Goal: Check status: Check status

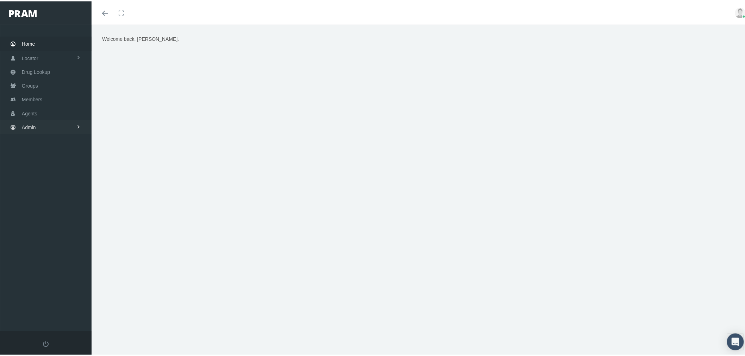
click at [61, 124] on link "Admin" at bounding box center [46, 126] width 92 height 14
drag, startPoint x: 45, startPoint y: 166, endPoint x: 46, endPoint y: 170, distance: 4.5
click at [46, 166] on link "Claims" at bounding box center [46, 167] width 92 height 12
click at [52, 216] on span "Daily Claims Files" at bounding box center [46, 219] width 39 height 12
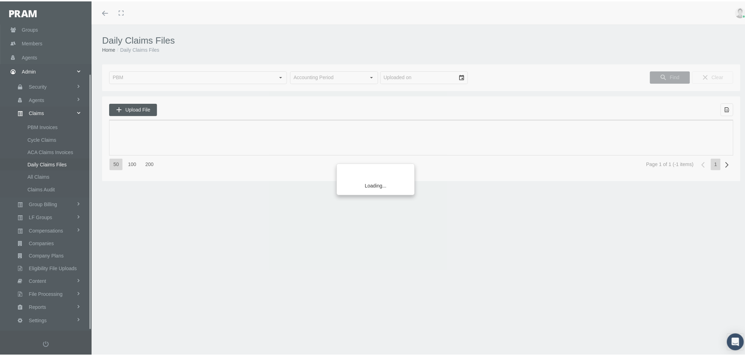
scroll to position [58, 0]
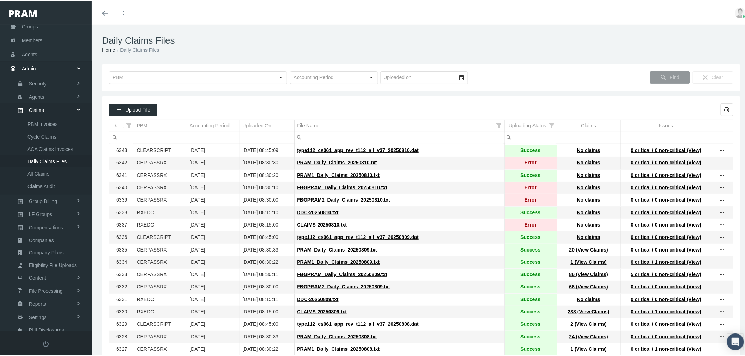
click at [522, 139] on input "Filter cell" at bounding box center [531, 137] width 52 height 12
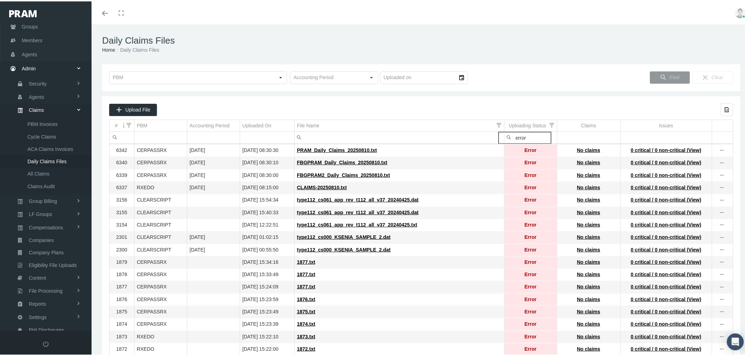
type input "error"
click at [327, 150] on span "PRAM_Daily_Claims_20250810.txt" at bounding box center [337, 149] width 80 height 6
click at [44, 93] on link "Agents" at bounding box center [46, 95] width 92 height 12
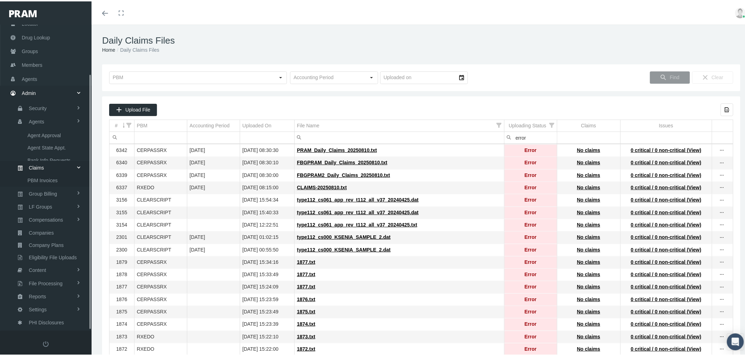
scroll to position [22, 0]
click at [44, 144] on span "Agent Approval" at bounding box center [43, 146] width 33 height 12
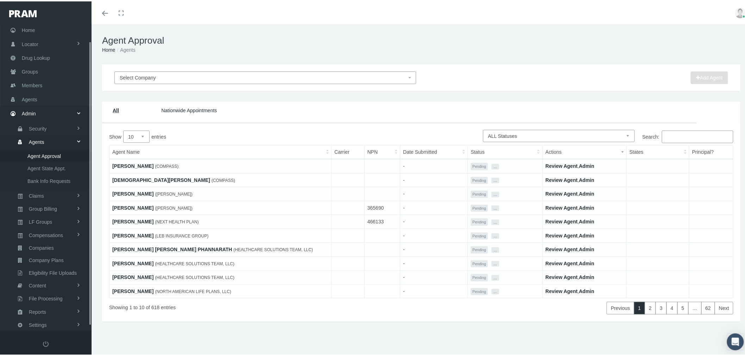
scroll to position [22, 0]
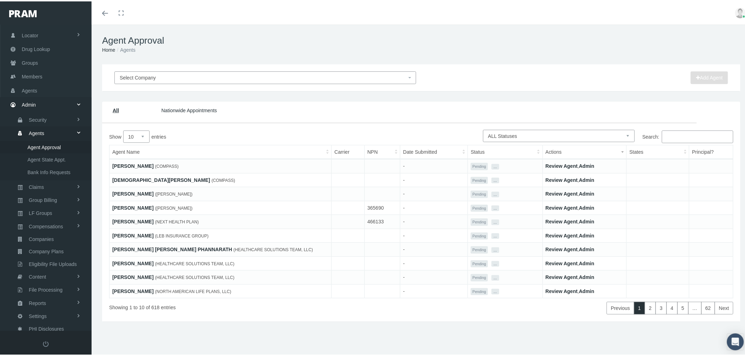
click at [131, 191] on link "[PERSON_NAME]" at bounding box center [132, 193] width 41 height 6
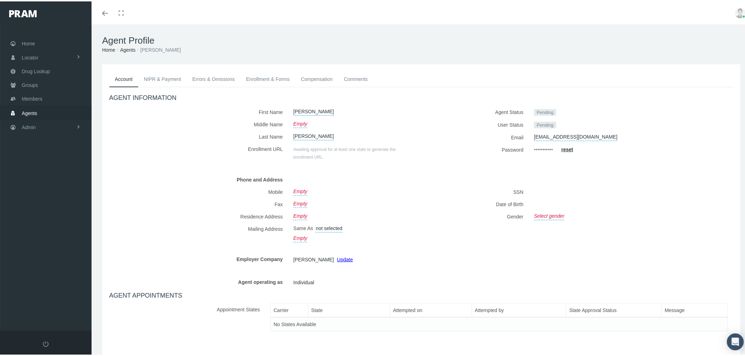
click at [124, 49] on link "Agents" at bounding box center [127, 49] width 15 height 6
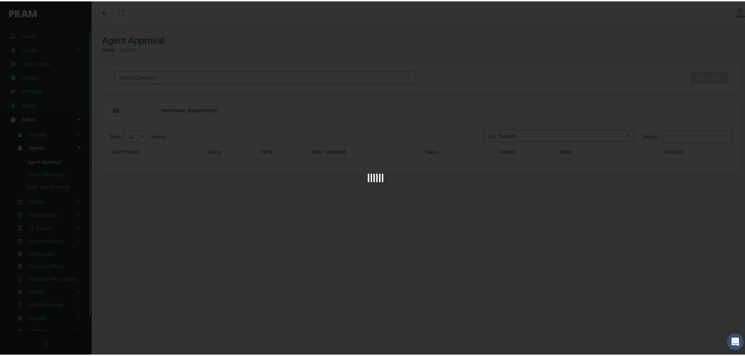
scroll to position [22, 0]
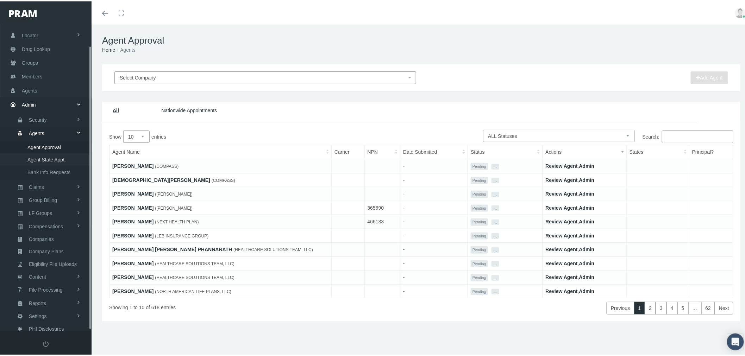
click at [60, 156] on span "Agent State Appt." at bounding box center [46, 159] width 38 height 12
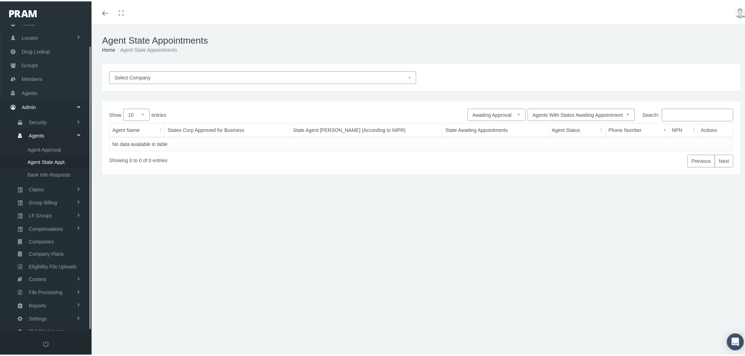
scroll to position [22, 0]
click at [484, 113] on select "Pending Approved Awaiting Approval More Info Required Rejected On Hold Suspende…" at bounding box center [497, 113] width 58 height 12
select select "1"
click at [468, 107] on select "Pending Approved Awaiting Approval More Info Required Rejected On Hold Suspende…" at bounding box center [497, 113] width 58 height 12
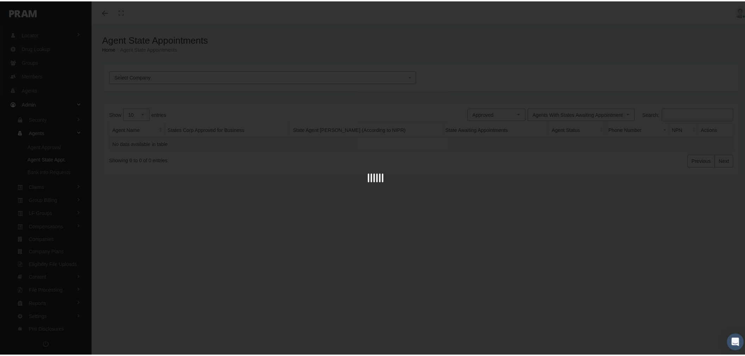
click at [533, 112] on div at bounding box center [375, 178] width 751 height 356
